Goal: Find specific page/section: Find specific page/section

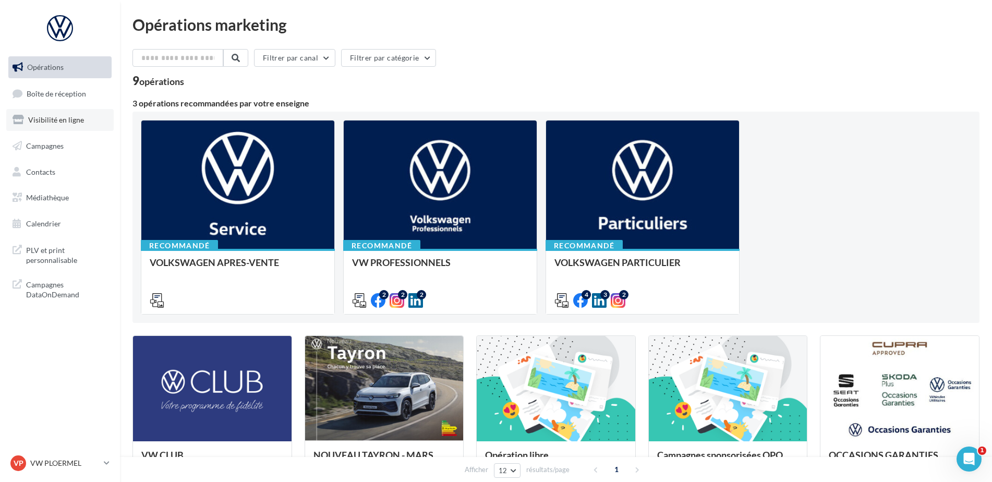
click at [55, 122] on span "Visibilité en ligne" at bounding box center [56, 119] width 56 height 9
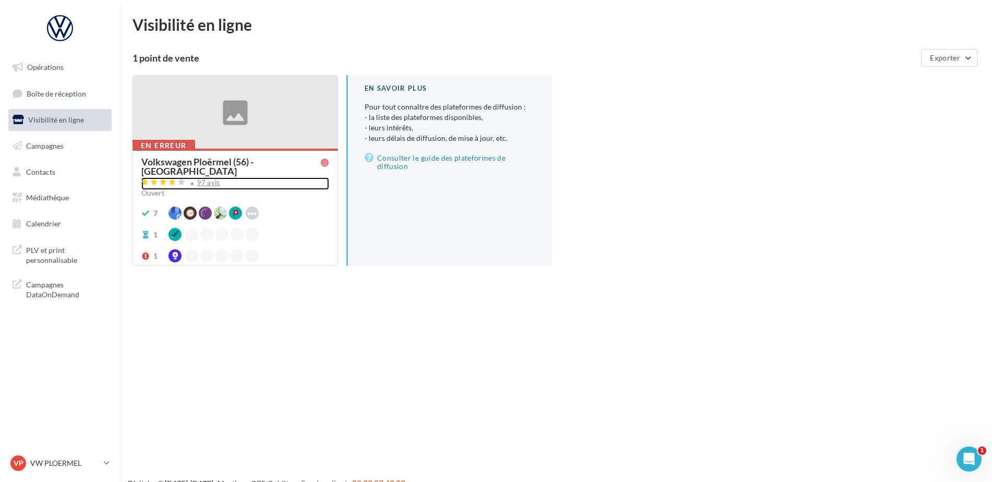
click at [199, 179] on div "97 avis" at bounding box center [208, 182] width 23 height 7
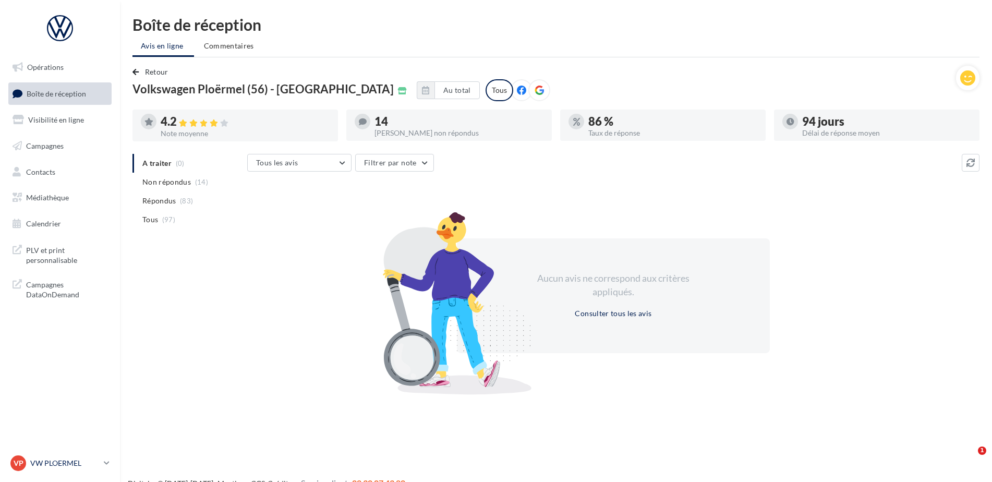
click at [99, 461] on p "VW PLOERMEL" at bounding box center [64, 463] width 69 height 10
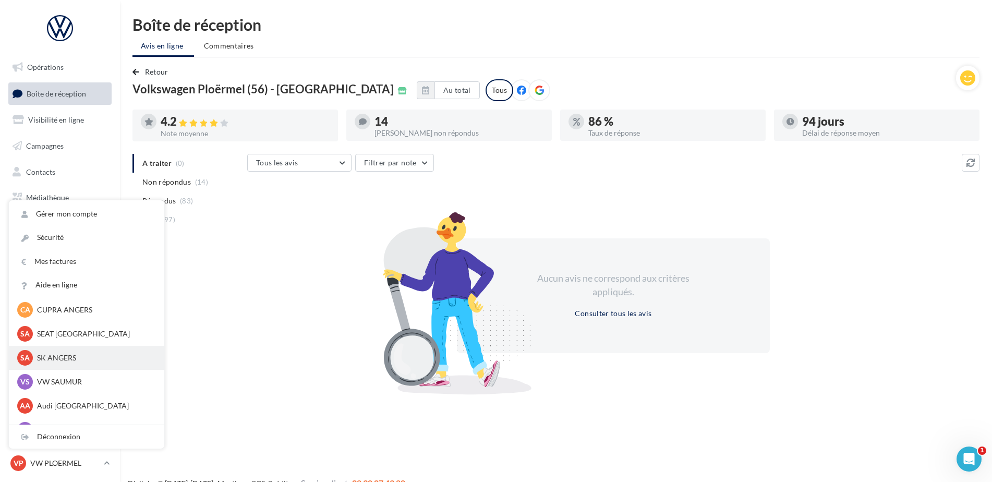
scroll to position [96, 0]
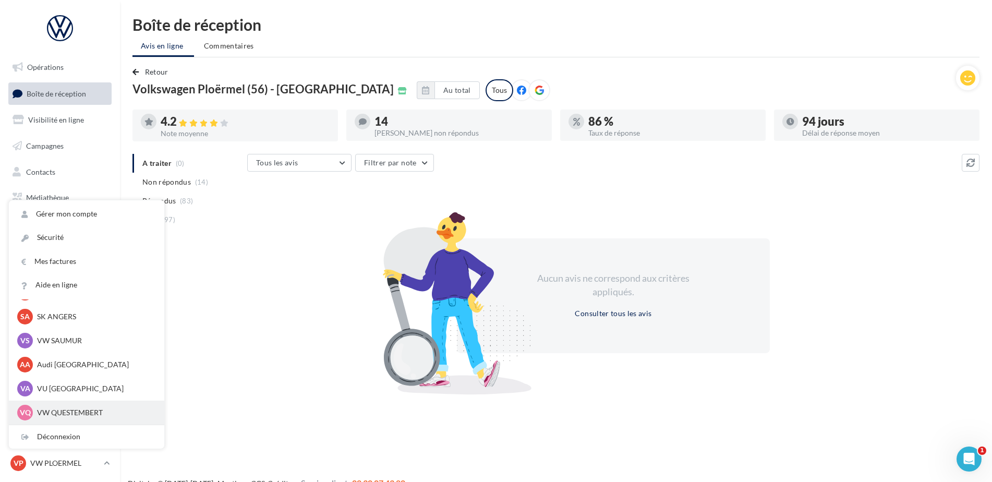
click at [85, 421] on div "VQ VW QUESTEMBERT vw-pita-56230" at bounding box center [86, 413] width 155 height 24
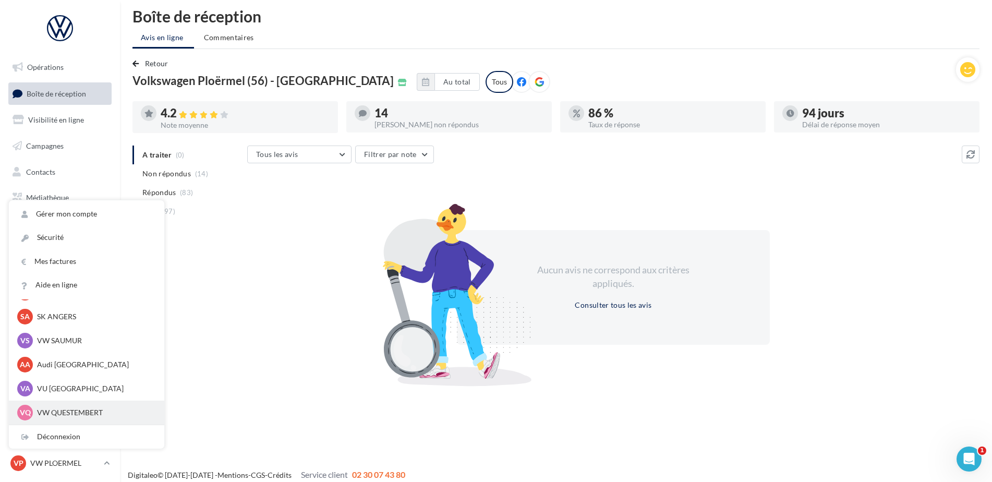
scroll to position [17, 0]
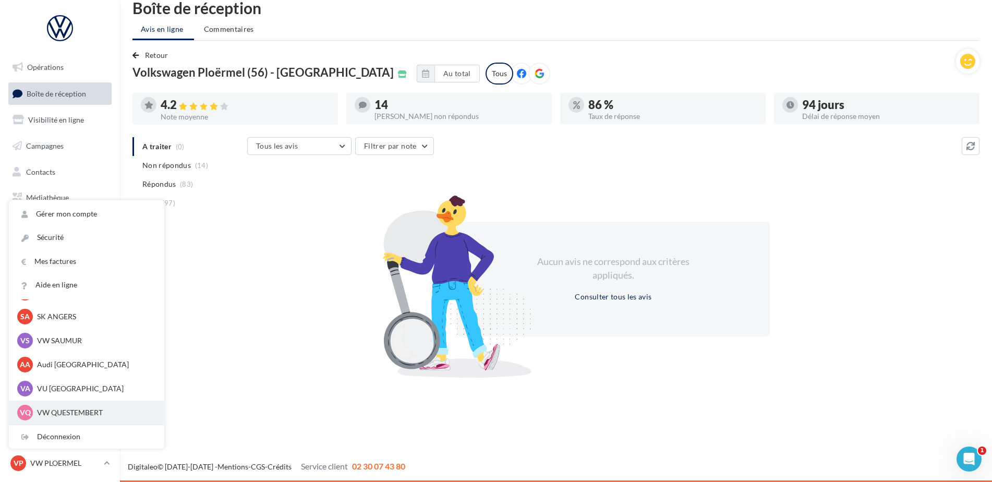
click at [100, 410] on p "VW QUESTEMBERT" at bounding box center [94, 412] width 115 height 10
